Goal: Use online tool/utility: Utilize a website feature to perform a specific function

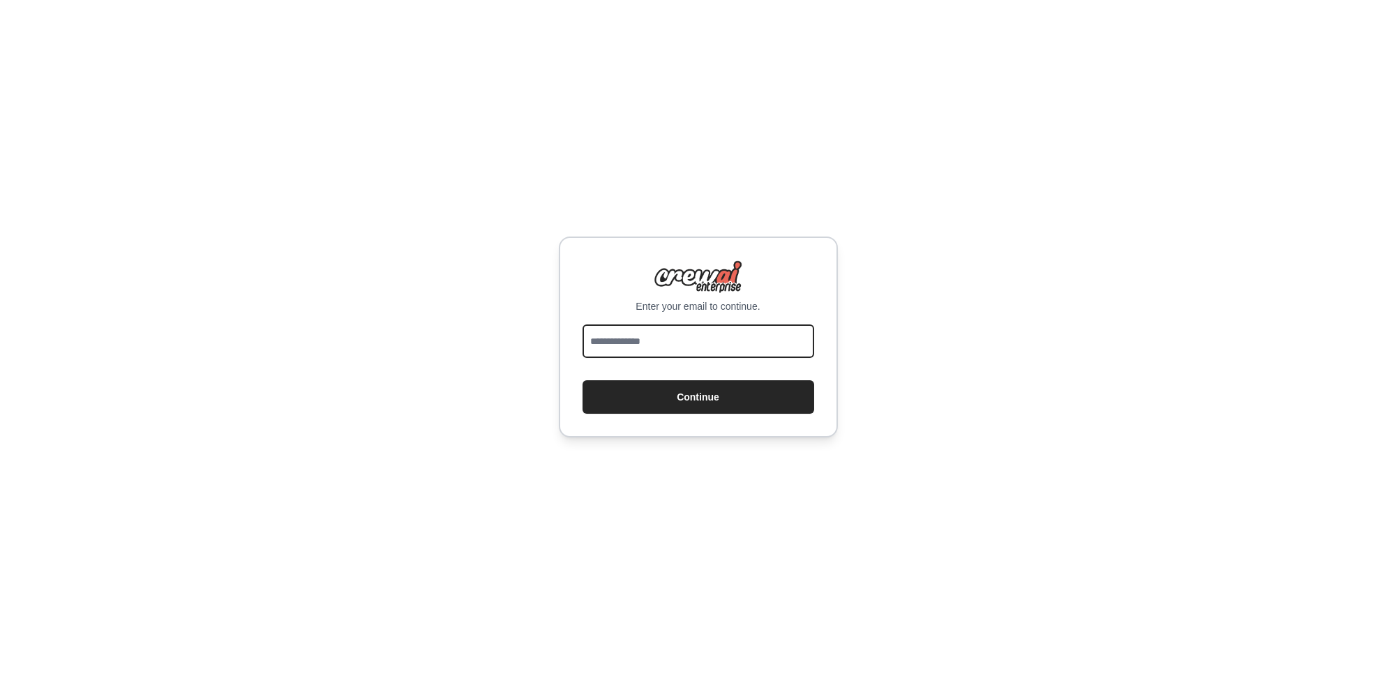
drag, startPoint x: 0, startPoint y: 0, endPoint x: 689, endPoint y: 340, distance: 768.4
click at [689, 340] on input "email" at bounding box center [699, 340] width 232 height 33
type input "**********"
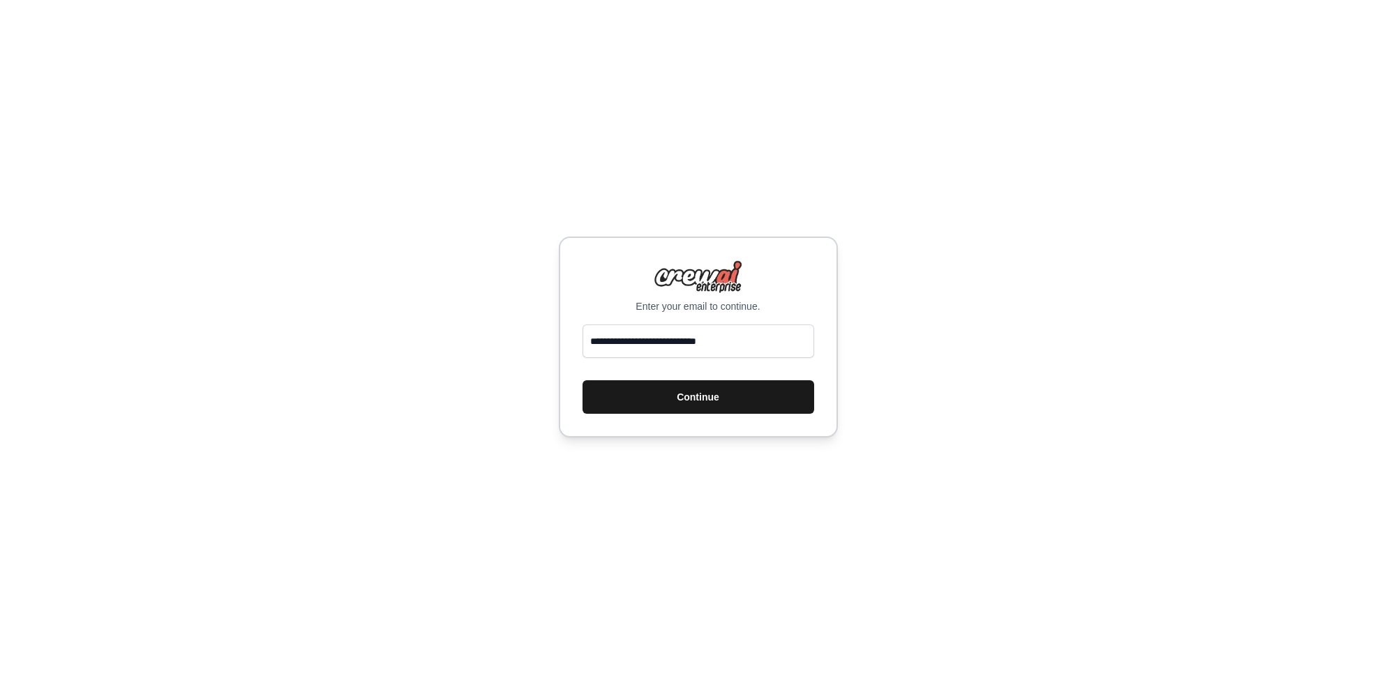
click at [696, 400] on button "Continue" at bounding box center [699, 396] width 232 height 33
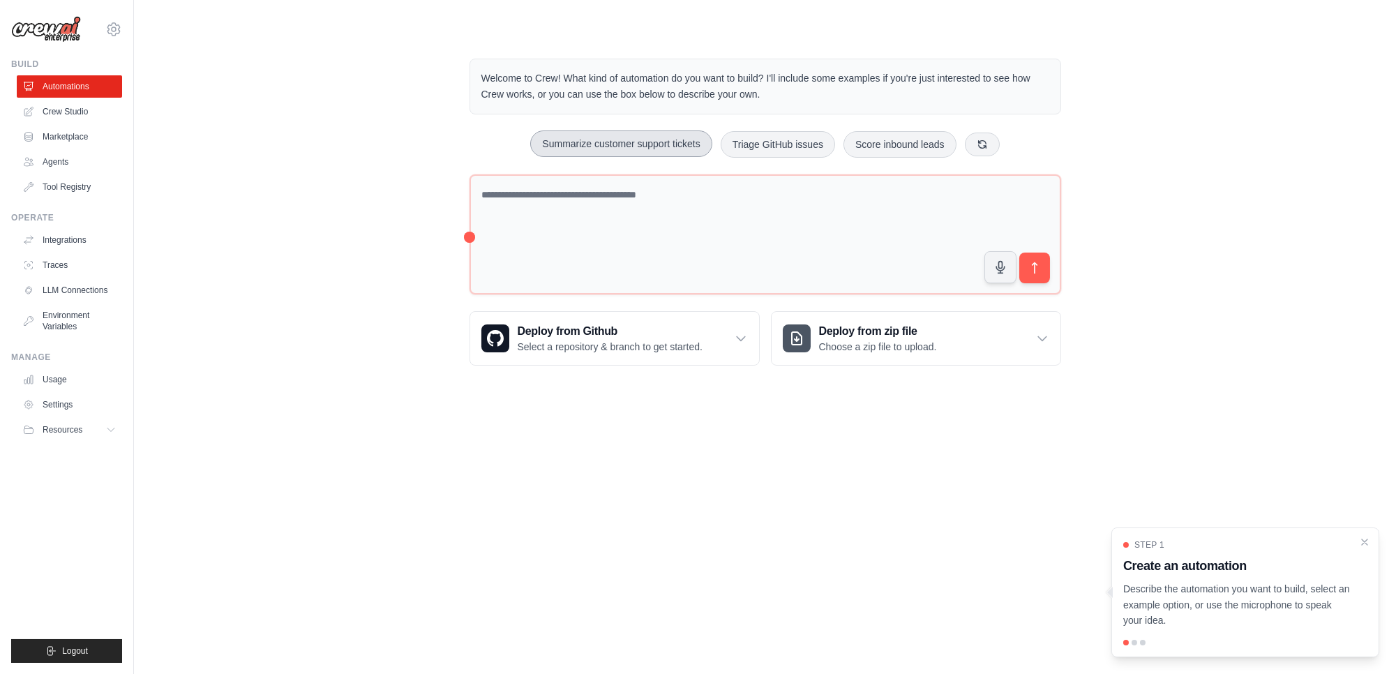
click at [646, 142] on button "Summarize customer support tickets" at bounding box center [620, 143] width 181 height 27
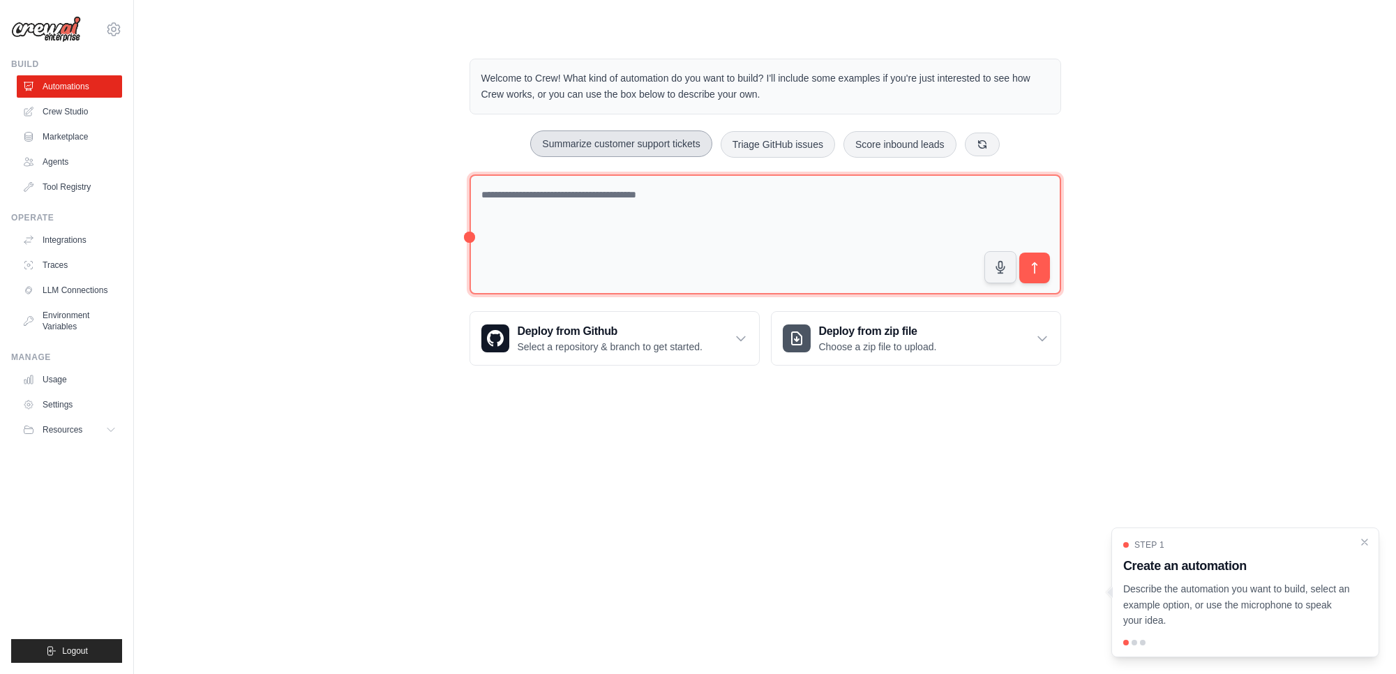
type textarea "**********"
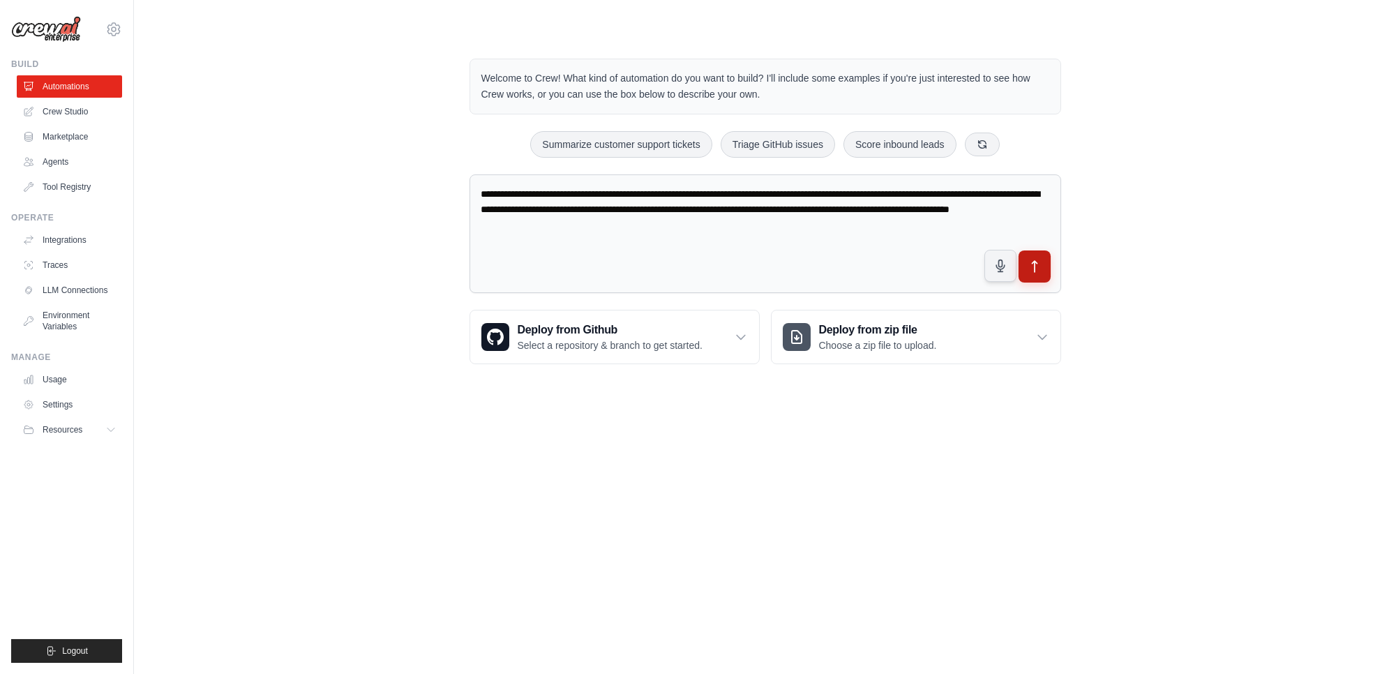
click at [1032, 264] on icon "submit" at bounding box center [1034, 267] width 15 height 15
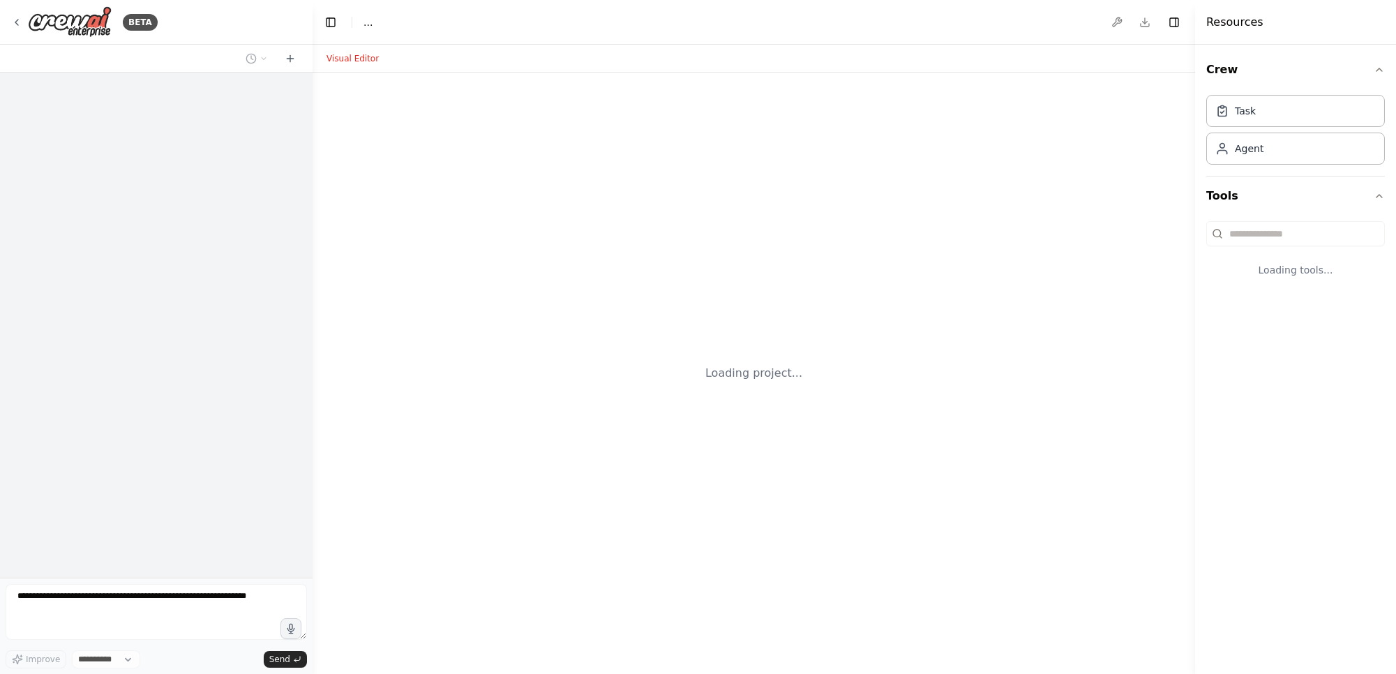
select select "****"
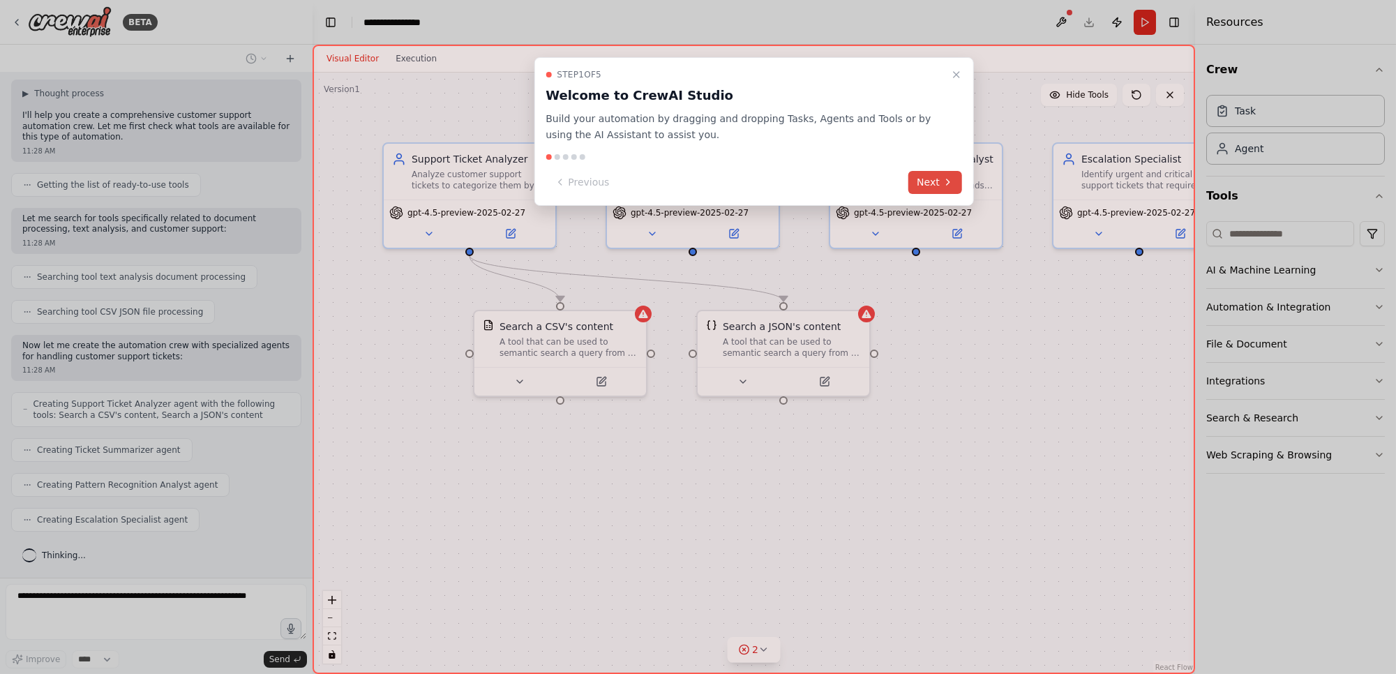
scroll to position [129, 0]
click at [935, 184] on button "Next" at bounding box center [935, 182] width 54 height 23
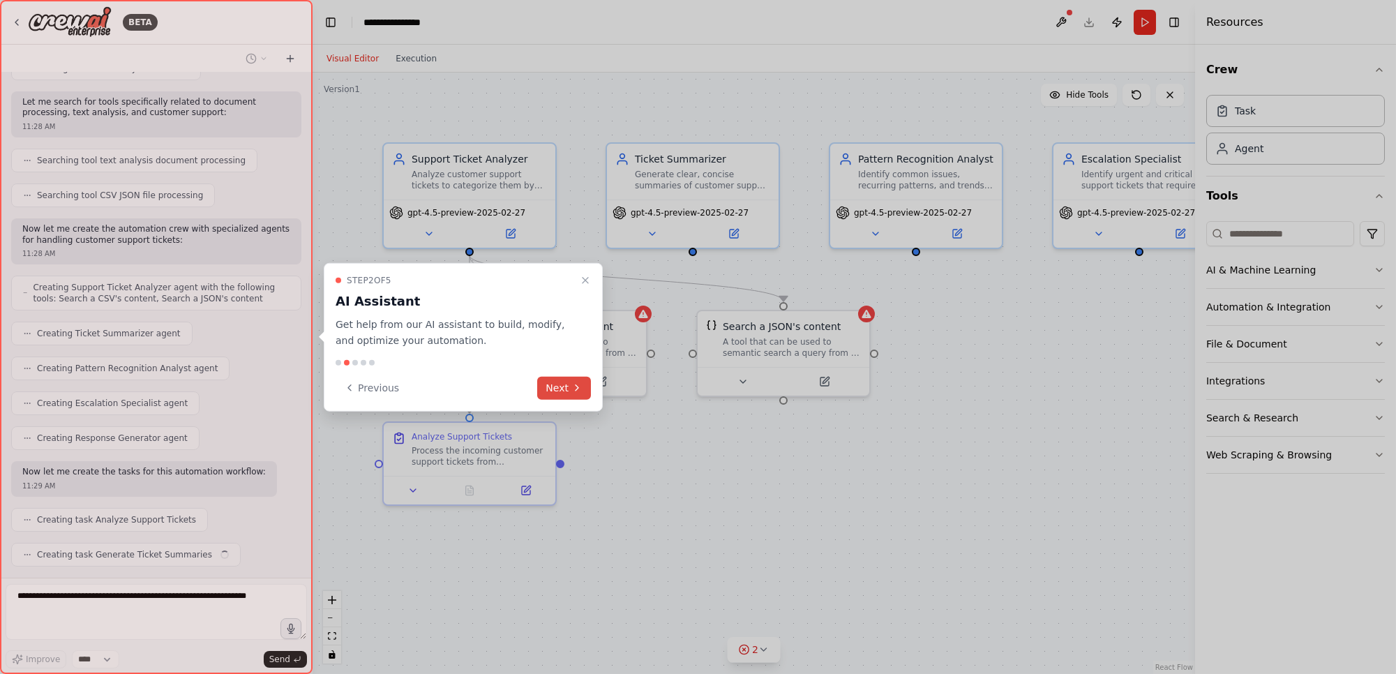
scroll to position [246, 0]
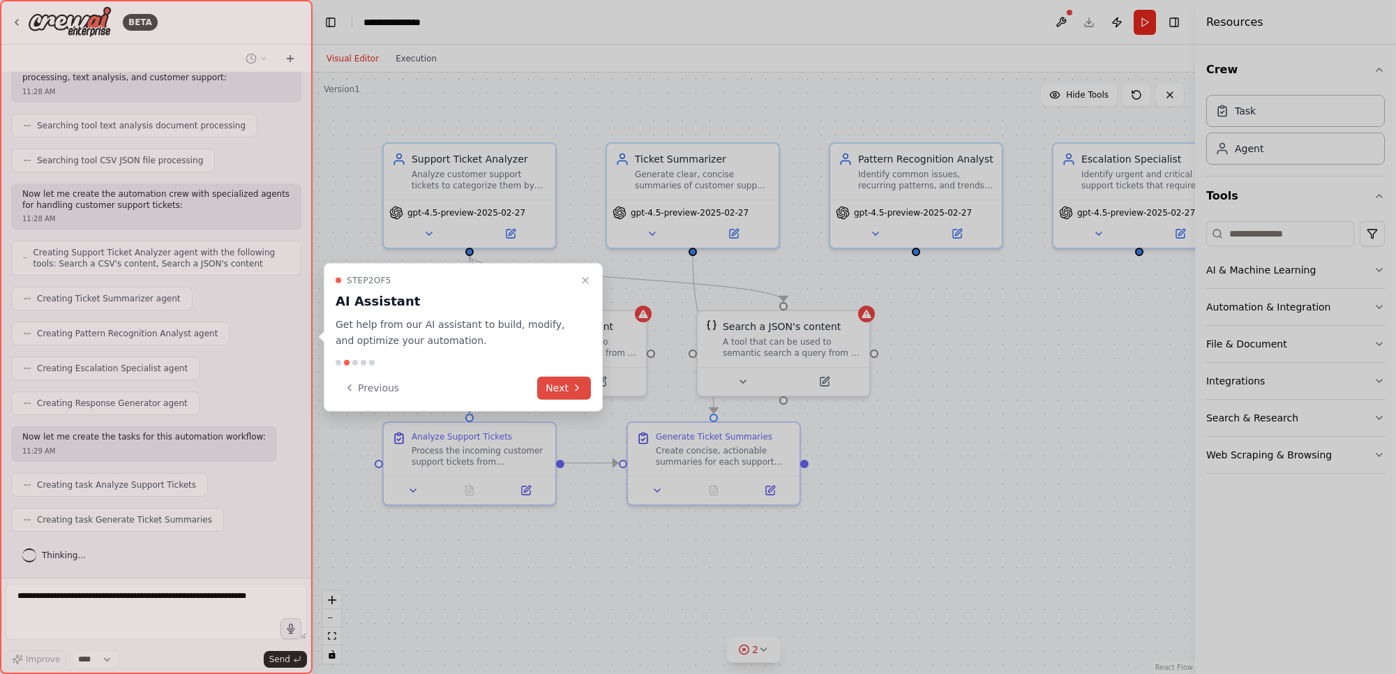
click at [562, 398] on button "Next" at bounding box center [564, 387] width 54 height 23
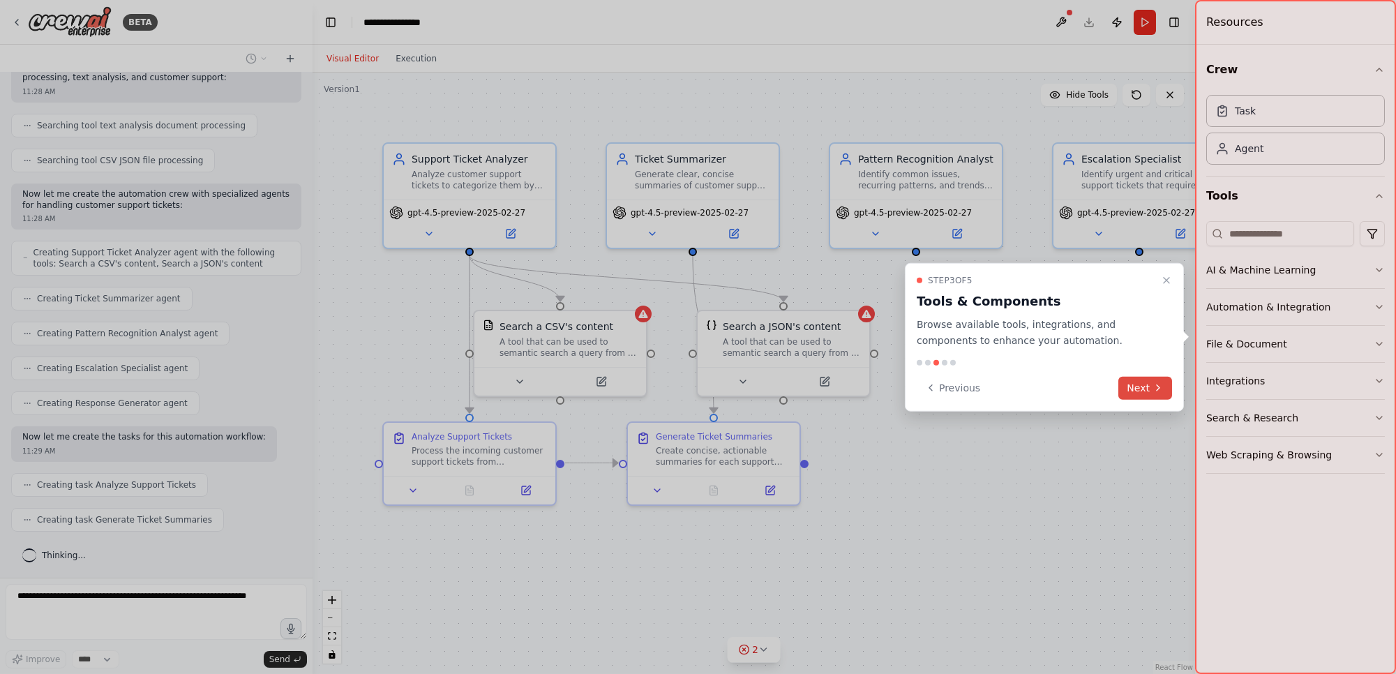
click at [1138, 389] on button "Next" at bounding box center [1145, 387] width 54 height 23
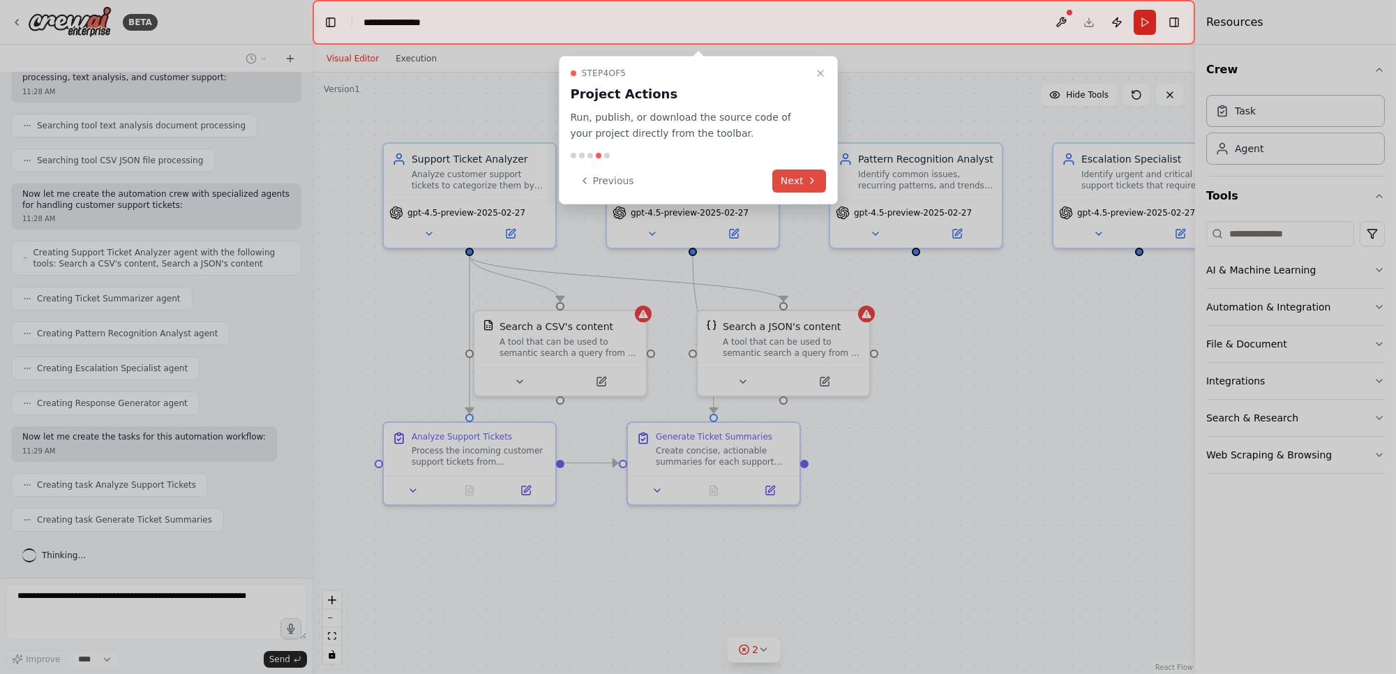
click at [797, 186] on button "Next" at bounding box center [799, 181] width 54 height 23
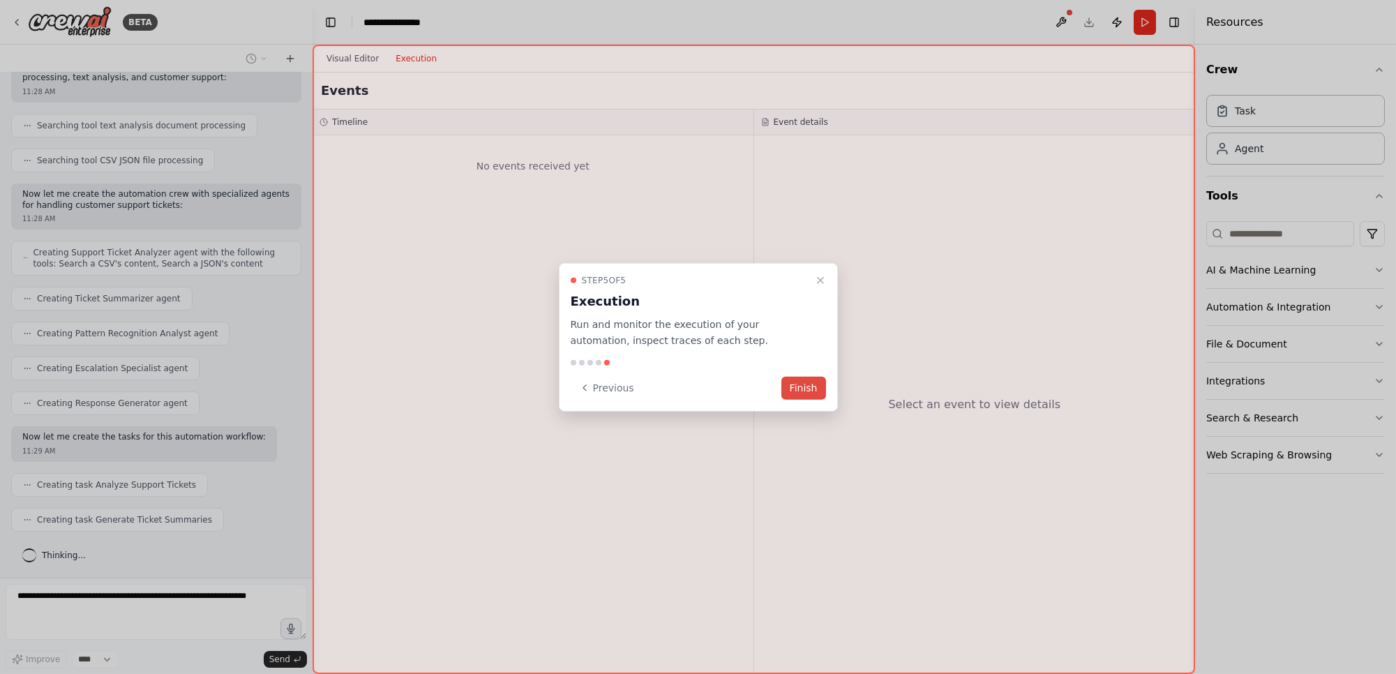
click at [809, 389] on button "Finish" at bounding box center [803, 387] width 45 height 23
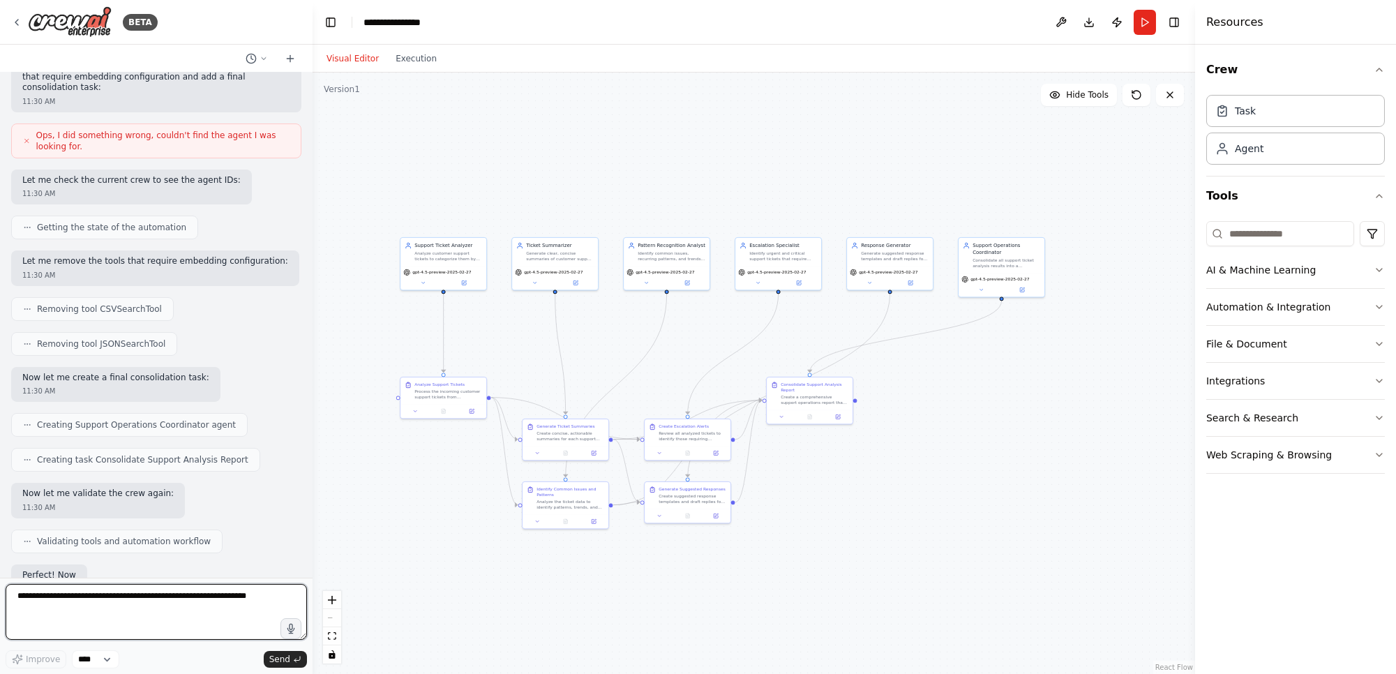
scroll to position [1012, 0]
